Goal: Check status: Check status

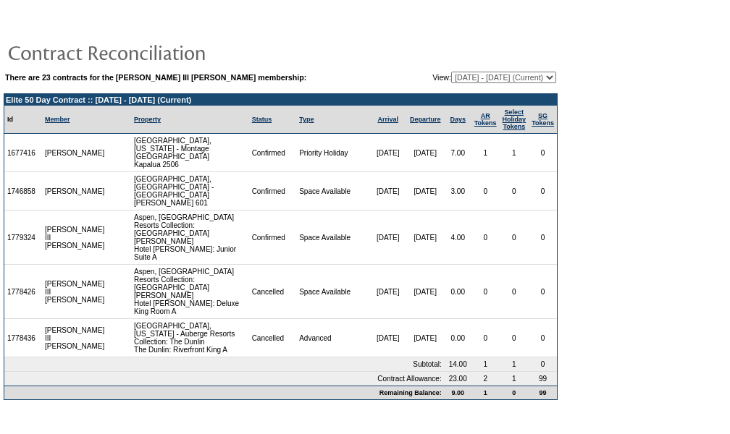
click at [442, 70] on table "There are 23 contracts for the [PERSON_NAME] III [PERSON_NAME] membership: View…" at bounding box center [281, 77] width 554 height 14
click at [447, 86] on td "There are 23 contracts for the [PERSON_NAME] III [PERSON_NAME] membership: View…" at bounding box center [281, 235] width 554 height 330
click at [451, 80] on select "[DATE] - [DATE] [DATE] - [DATE] [DATE] - [DATE] [DATE] - [DATE] [DATE] - [DATE]…" at bounding box center [503, 78] width 105 height 12
select select "128900"
click at [451, 72] on select "[DATE] - [DATE] [DATE] - [DATE] [DATE] - [DATE] [DATE] - [DATE] [DATE] - [DATE]…" at bounding box center [503, 78] width 105 height 12
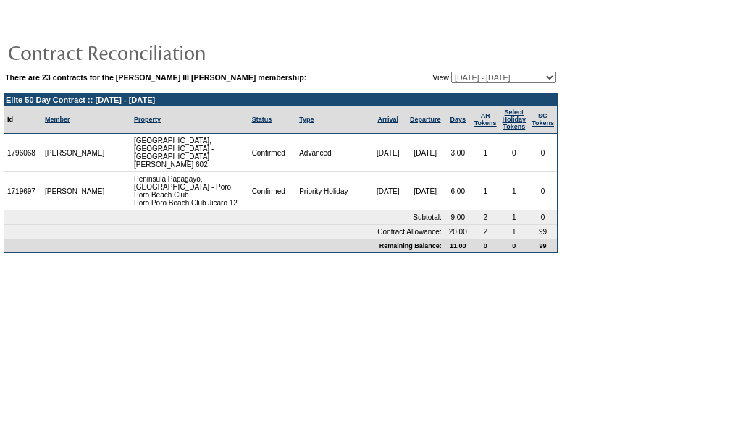
click at [488, 76] on select "[DATE] - [DATE] [DATE] - [DATE] [DATE] - [DATE] [DATE] - [DATE] [DATE] - [DATE]…" at bounding box center [503, 78] width 105 height 12
select select "149910"
click at [451, 72] on select "[DATE] - [DATE] [DATE] - [DATE] [DATE] - [DATE] [DATE] - [DATE] [DATE] - [DATE]…" at bounding box center [503, 78] width 105 height 12
